Goal: Information Seeking & Learning: Learn about a topic

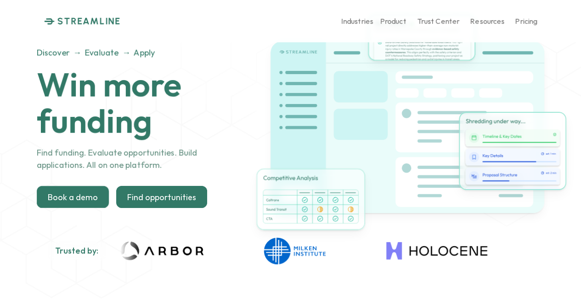
click at [186, 196] on p "Find opportunities" at bounding box center [161, 197] width 69 height 10
click at [165, 198] on p "Find opportunities" at bounding box center [161, 197] width 69 height 10
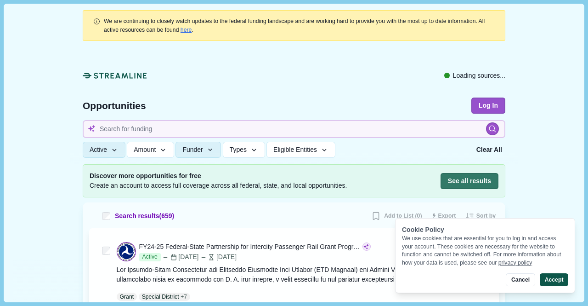
click at [555, 282] on button "Accept" at bounding box center [554, 279] width 28 height 13
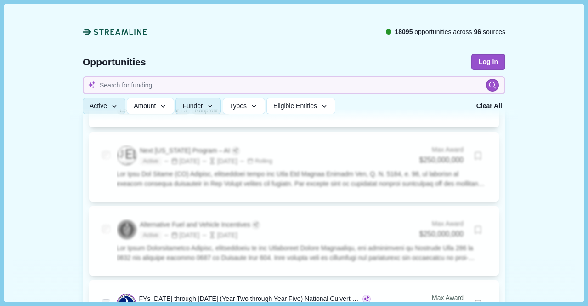
scroll to position [551, 0]
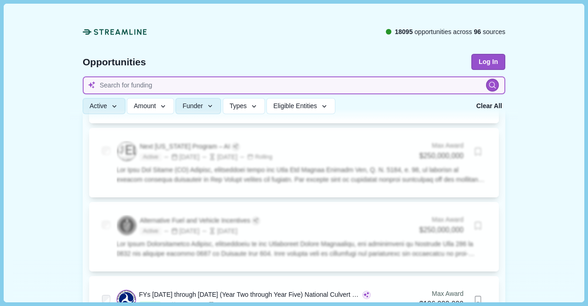
click at [239, 88] on input at bounding box center [294, 85] width 423 height 18
type input "climate"
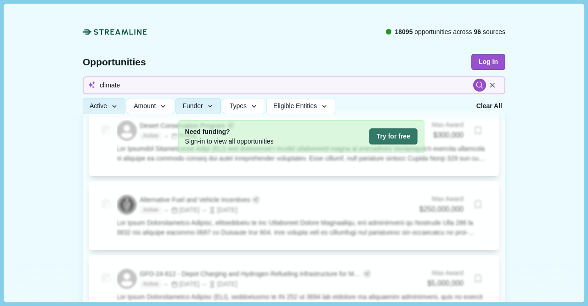
scroll to position [535, 0]
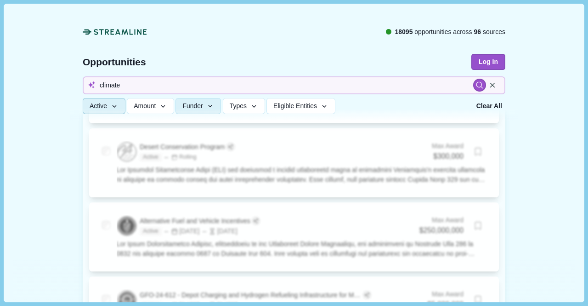
click at [108, 113] on button "Active" at bounding box center [104, 106] width 43 height 16
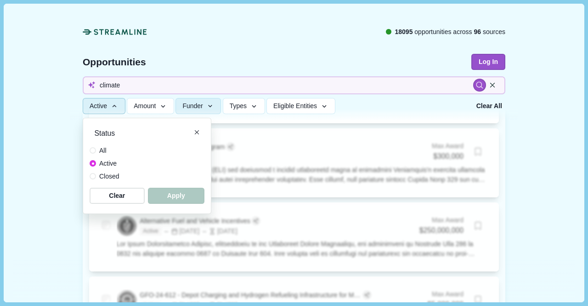
click at [128, 167] on div "All Active Closed" at bounding box center [147, 163] width 115 height 35
click at [195, 133] on icon "Close" at bounding box center [197, 132] width 4 height 4
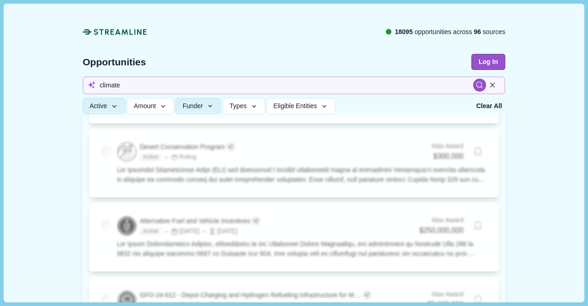
click at [489, 91] on div at bounding box center [492, 85] width 13 height 13
click at [489, 84] on icon at bounding box center [492, 85] width 8 height 8
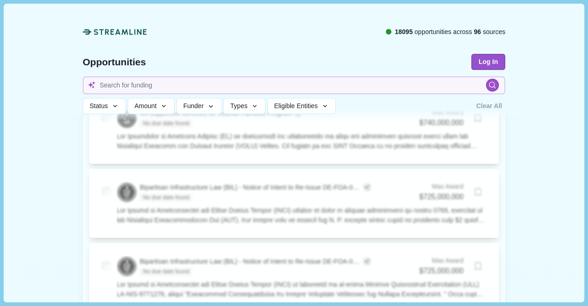
scroll to position [3853, 0]
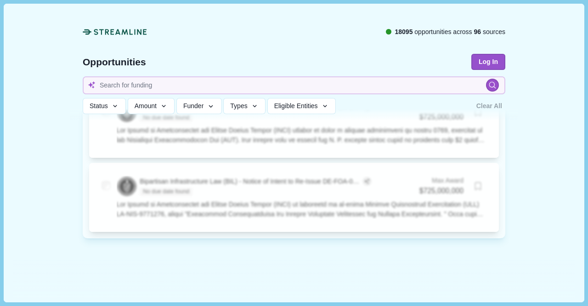
drag, startPoint x: 576, startPoint y: 33, endPoint x: 581, endPoint y: 29, distance: 5.9
click at [581, 29] on div "We are continuing to closely watch updates to the federal funding landscape and…" at bounding box center [294, 153] width 580 height 298
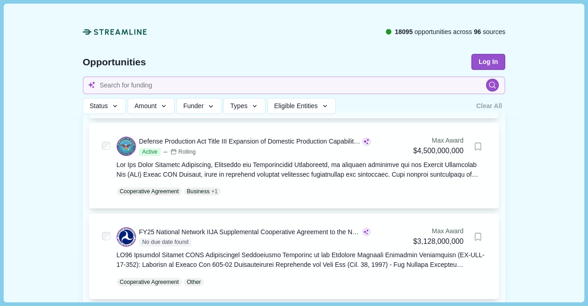
scroll to position [209, 0]
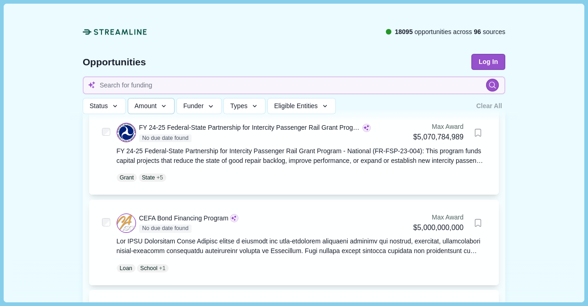
click at [160, 109] on icon "button" at bounding box center [164, 106] width 8 height 8
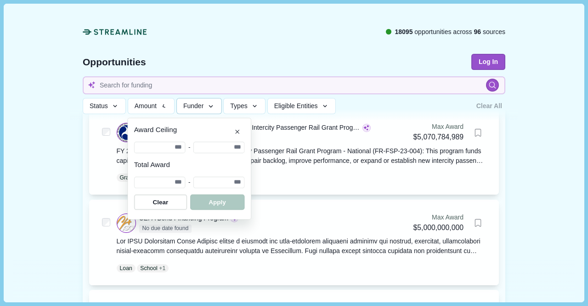
click at [194, 108] on span "Funder" at bounding box center [193, 106] width 20 height 8
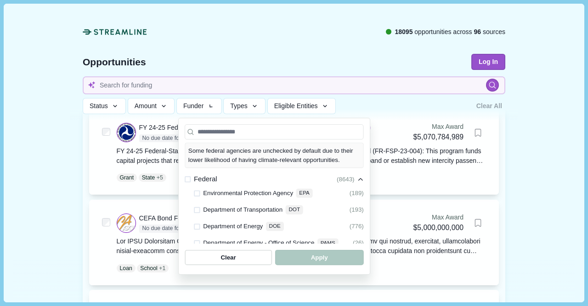
click at [473, 111] on div "Clear All" at bounding box center [489, 106] width 32 height 16
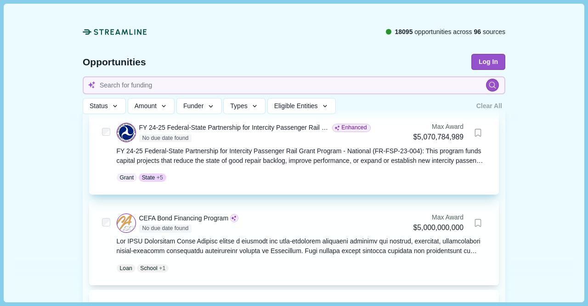
click at [192, 128] on div "FY 24-25 Federal-State Partnership for Intercity Passenger Rail Grant Program -…" at bounding box center [235, 128] width 192 height 10
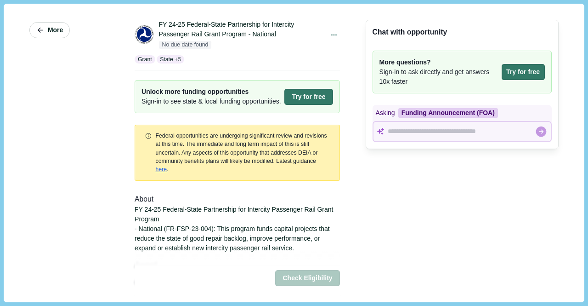
click at [36, 33] on icon "button" at bounding box center [40, 30] width 8 height 8
click at [45, 30] on button "More" at bounding box center [49, 30] width 40 height 16
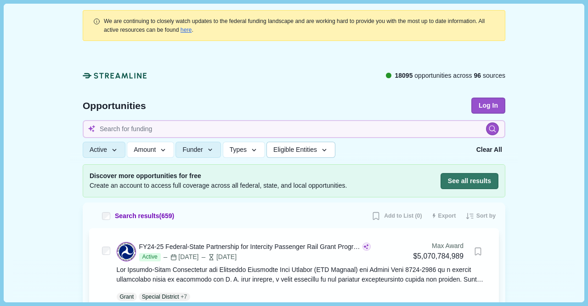
click at [309, 152] on span "Eligible Entities" at bounding box center [295, 150] width 44 height 8
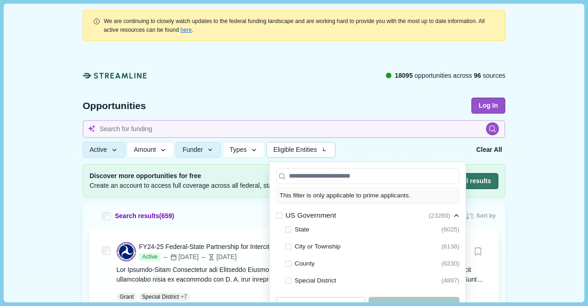
scroll to position [17, 0]
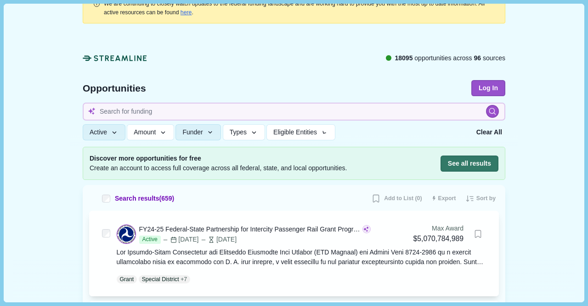
click at [278, 97] on div "Opportunities Log In" at bounding box center [294, 89] width 423 height 18
click at [181, 11] on link "here" at bounding box center [186, 12] width 11 height 6
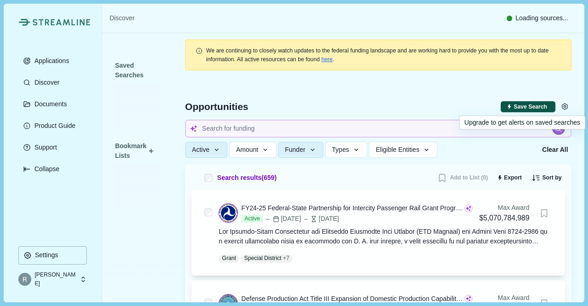
click at [511, 111] on button "Save Search" at bounding box center [528, 106] width 54 height 11
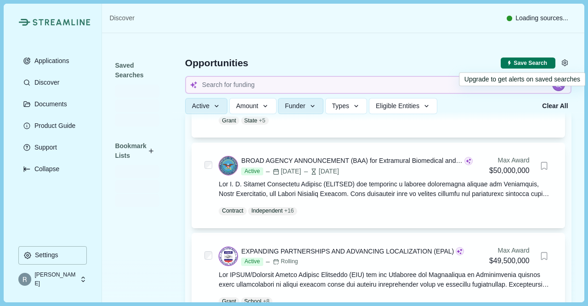
scroll to position [1501, 0]
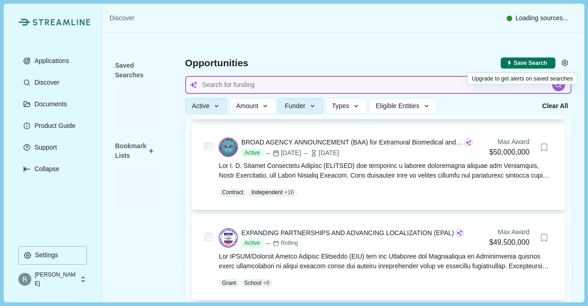
click at [375, 83] on input at bounding box center [378, 85] width 386 height 18
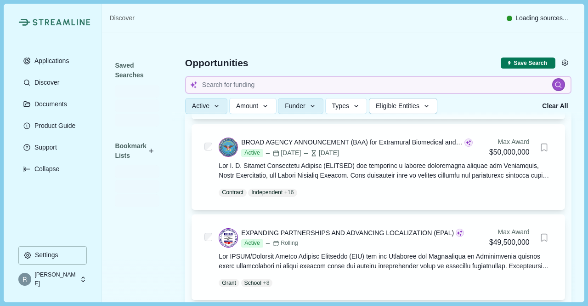
click at [419, 107] on span "Eligible Entities" at bounding box center [398, 106] width 44 height 8
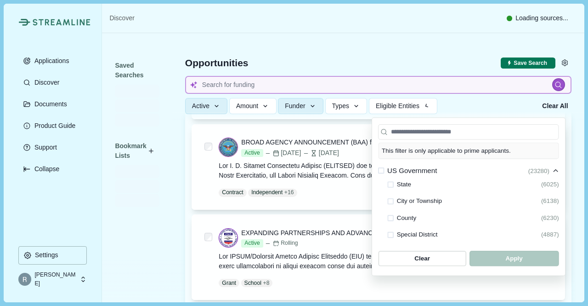
click at [299, 88] on input at bounding box center [378, 85] width 386 height 18
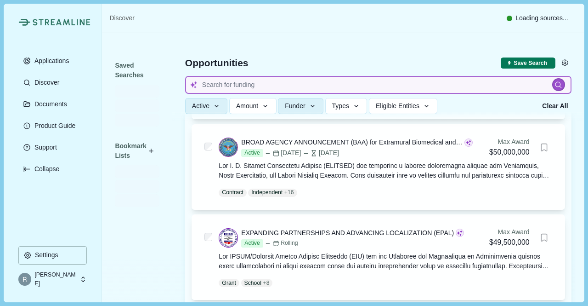
click at [299, 88] on input at bounding box center [378, 85] width 386 height 18
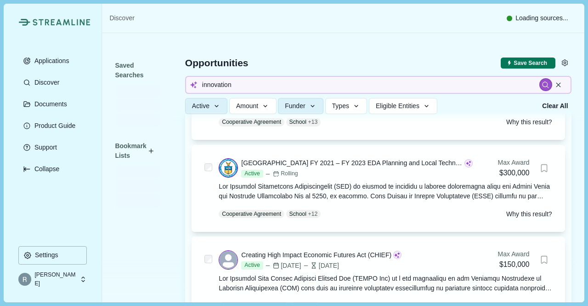
scroll to position [4294, 0]
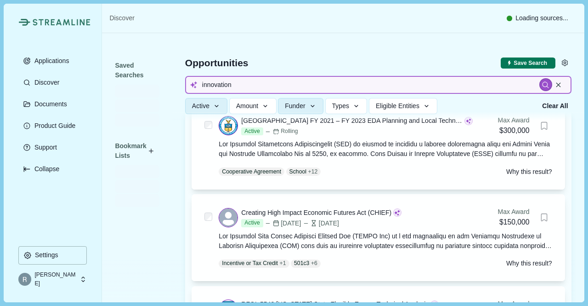
click at [277, 86] on input "innovation" at bounding box center [378, 85] width 386 height 18
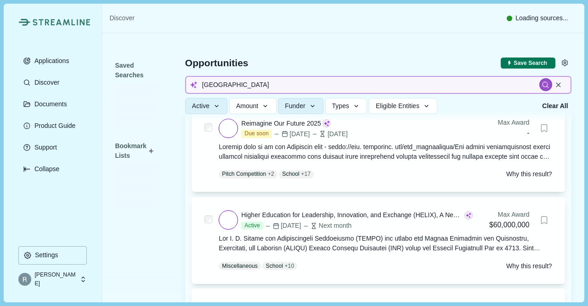
scroll to position [4294, 0]
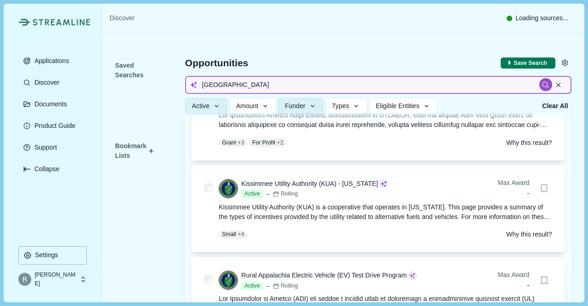
click at [232, 86] on input "Kenya" at bounding box center [378, 85] width 386 height 18
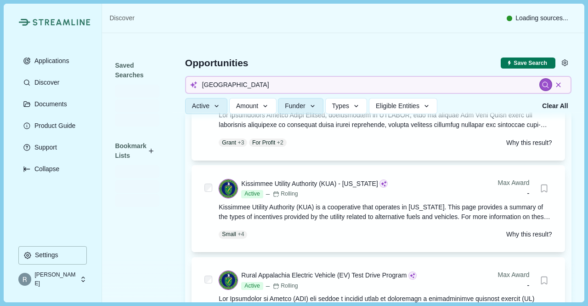
click at [555, 86] on icon at bounding box center [559, 85] width 8 height 8
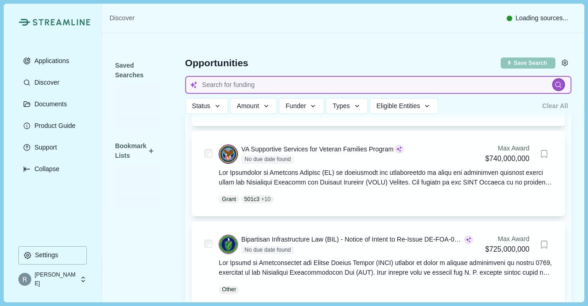
click at [356, 85] on input at bounding box center [378, 85] width 386 height 18
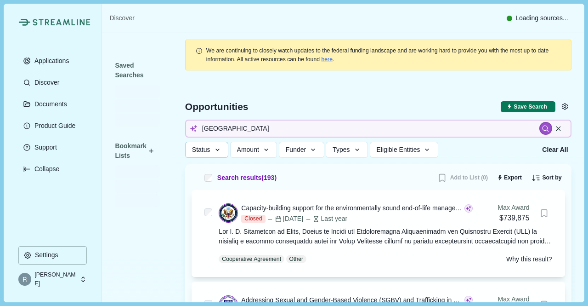
click at [221, 151] on button "Status" at bounding box center [206, 150] width 43 height 16
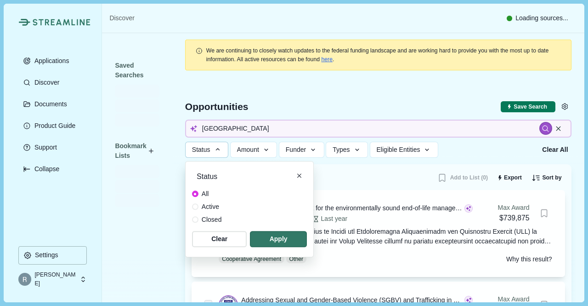
click at [221, 208] on div "All Active Closed" at bounding box center [249, 206] width 115 height 35
click at [198, 205] on label "Active" at bounding box center [207, 207] width 30 height 10
click at [275, 235] on span "button" at bounding box center [279, 238] width 54 height 15
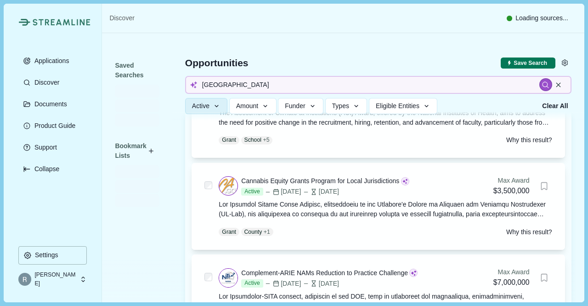
scroll to position [2248, 0]
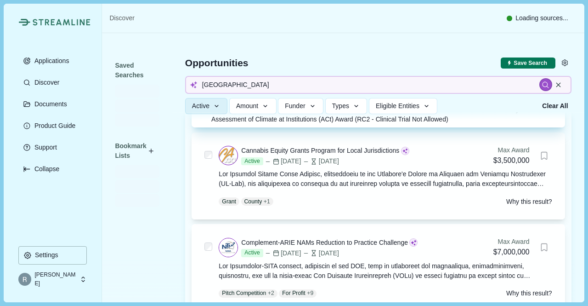
click at [294, 64] on div "Assessment of Climate at Institutions (ACt) Award (RC2 - Clinical Trial Not All…" at bounding box center [337, 59] width 192 height 10
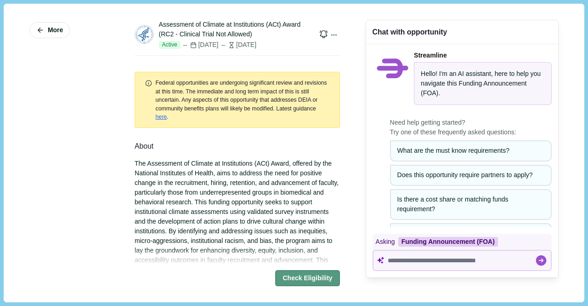
click at [294, 283] on button "Check Eligibility" at bounding box center [307, 278] width 64 height 16
click at [6, 305] on button "Close" at bounding box center [3, 311] width 6 height 10
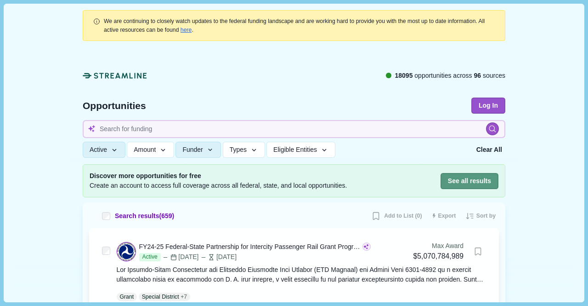
click at [451, 181] on button "See all results" at bounding box center [470, 181] width 58 height 16
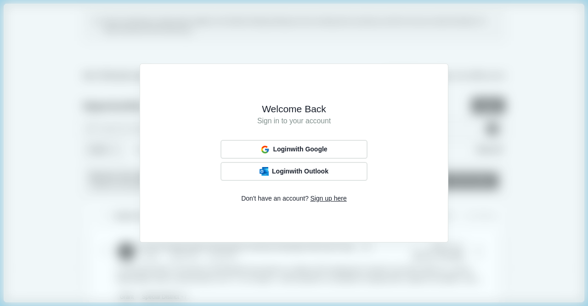
click at [333, 198] on span "Sign up here" at bounding box center [328, 198] width 36 height 10
click at [282, 151] on span "Sign up with Google" at bounding box center [299, 149] width 57 height 7
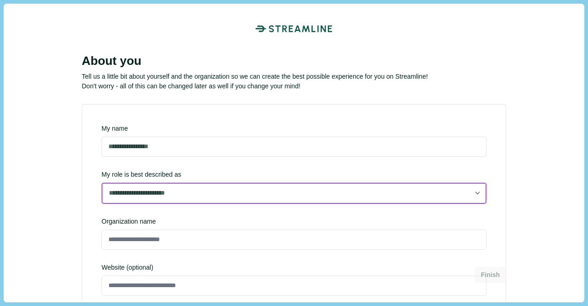
click at [234, 197] on select "**********" at bounding box center [294, 192] width 385 height 21
click at [102, 203] on select "**********" at bounding box center [294, 192] width 385 height 21
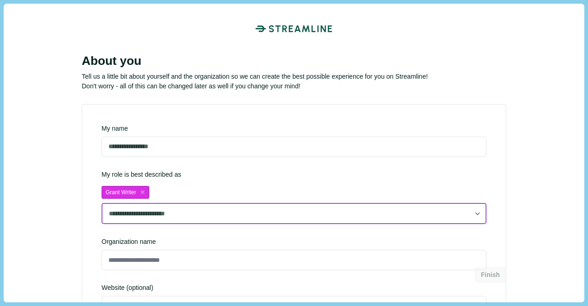
click at [166, 215] on select "**********" at bounding box center [294, 213] width 385 height 21
click at [102, 203] on select "**********" at bounding box center [294, 213] width 385 height 21
click at [290, 220] on select "**********" at bounding box center [294, 213] width 385 height 21
click at [102, 203] on select "**********" at bounding box center [294, 213] width 385 height 21
select select "**********"
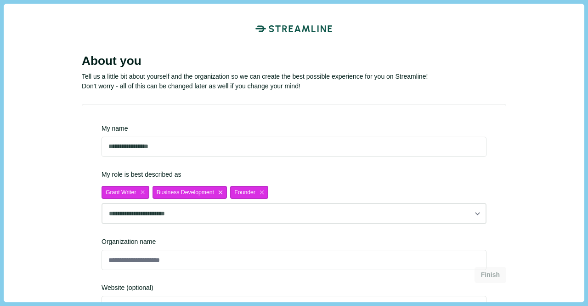
click at [218, 190] on icon "close" at bounding box center [220, 191] width 7 height 7
click at [142, 192] on icon "close" at bounding box center [142, 191] width 7 height 7
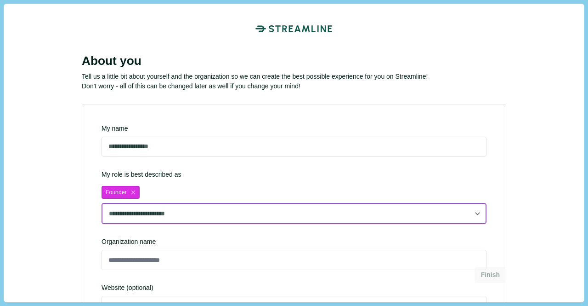
click at [148, 213] on select "**********" at bounding box center [294, 213] width 385 height 21
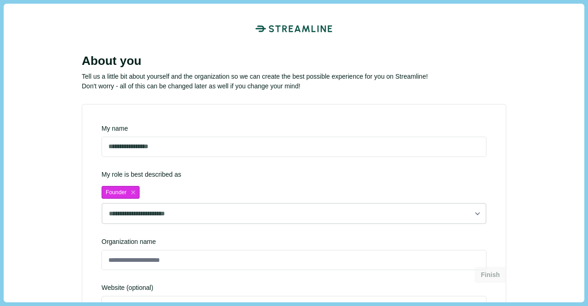
click at [187, 262] on div "Finish" at bounding box center [294, 279] width 425 height 45
click at [163, 258] on div "Finish" at bounding box center [294, 279] width 425 height 45
click at [153, 261] on div "Finish" at bounding box center [294, 279] width 425 height 45
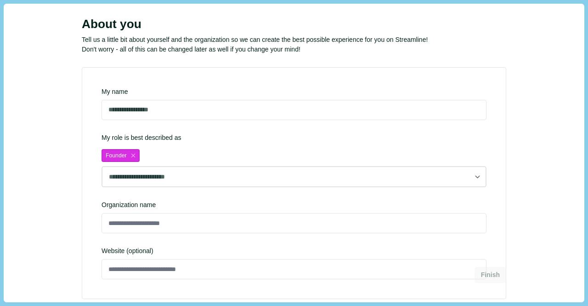
scroll to position [92, 0]
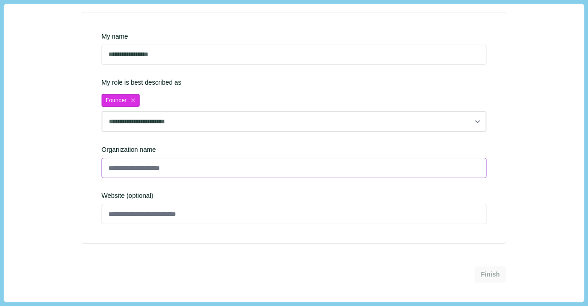
click at [148, 171] on input at bounding box center [294, 168] width 385 height 20
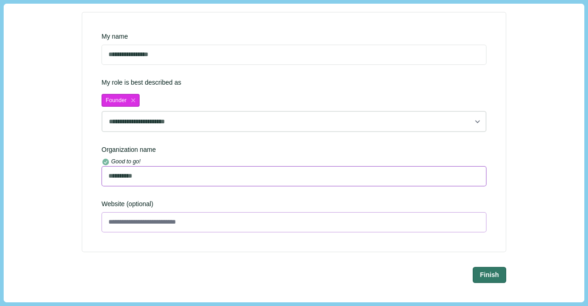
type input "**********"
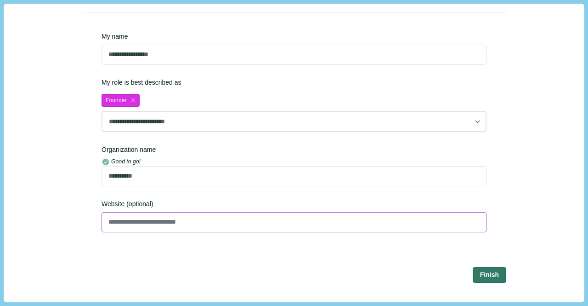
click at [153, 223] on input at bounding box center [294, 222] width 385 height 20
type input "**********"
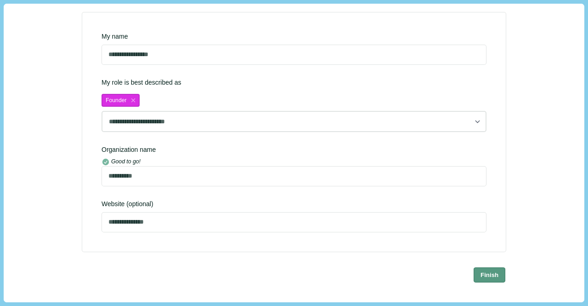
click at [487, 279] on button "Finish" at bounding box center [490, 273] width 32 height 15
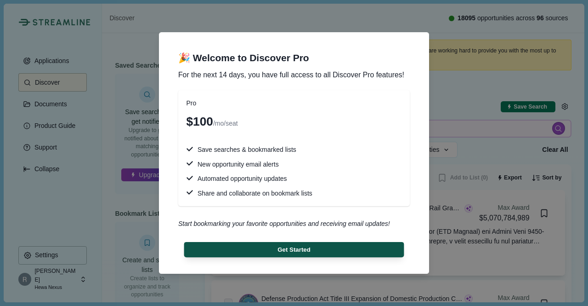
click at [321, 252] on button "Get Started" at bounding box center [294, 249] width 220 height 15
